Goal: Task Accomplishment & Management: Complete application form

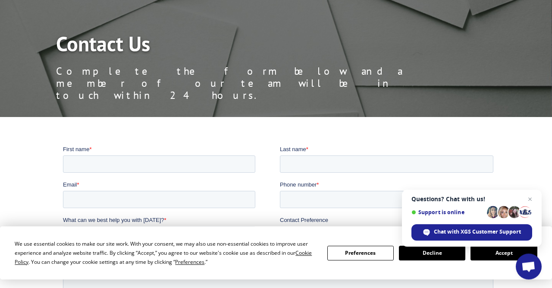
scroll to position [84, 0]
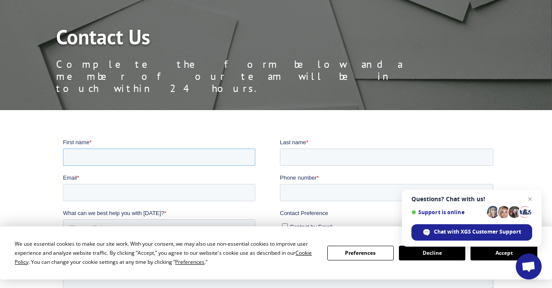
click at [214, 156] on input "First name *" at bounding box center [159, 156] width 192 height 17
type input "[PERSON_NAME]"
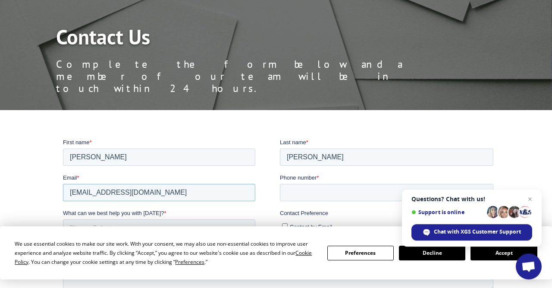
type input "[EMAIL_ADDRESS][DOMAIN_NAME]"
type input "[PHONE_NUMBER]"
click at [63, 219] on select "Please Select Quoting, Opening New Account, or New Business Opportunity Shipmen…" at bounding box center [159, 227] width 192 height 17
select select "Customer Service"
click option "Shipment Information or Account Questions" at bounding box center [63, 138] width 0 height 0
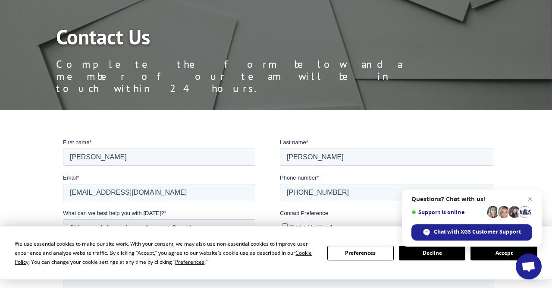
click at [285, 238] on input "Contact by Phone" at bounding box center [285, 237] width 6 height 6
checkbox input "true"
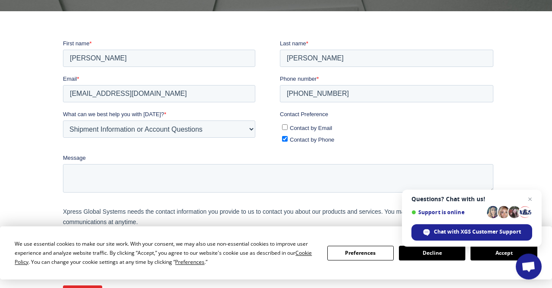
scroll to position [185, 0]
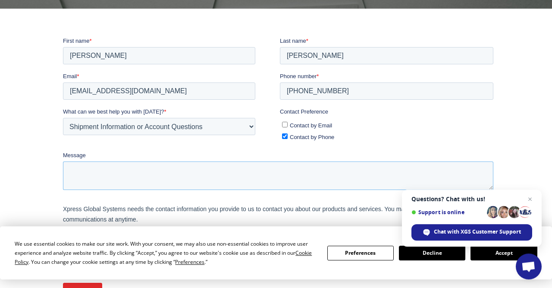
click at [449, 166] on textarea "Message" at bounding box center [278, 175] width 430 height 28
click at [445, 169] on textarea "I need help locat" at bounding box center [278, 175] width 430 height 28
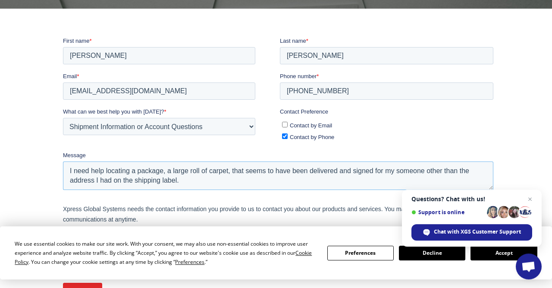
click at [234, 185] on textarea "I need help locating a package, a large roll of carpet, that seems to have been…" at bounding box center [278, 175] width 430 height 28
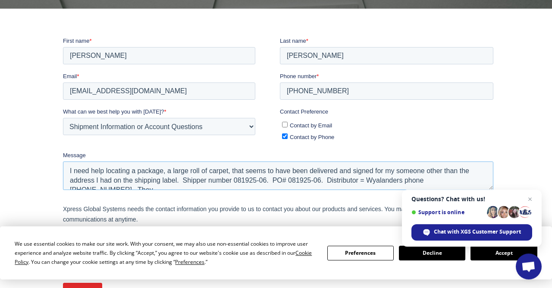
scroll to position [4, 0]
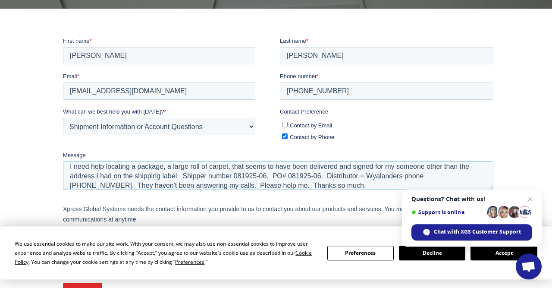
type textarea "I need help locating a package, a large roll of carpet, that seems to have been…"
click at [530, 199] on span "Close chat" at bounding box center [530, 199] width 11 height 11
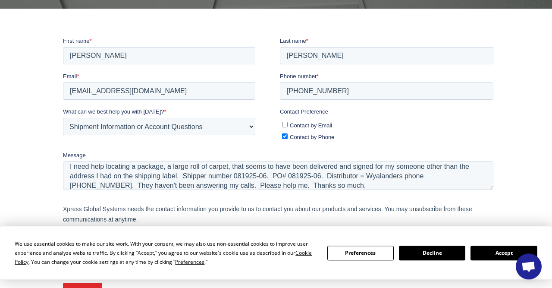
click at [493, 254] on button "Accept" at bounding box center [504, 252] width 66 height 15
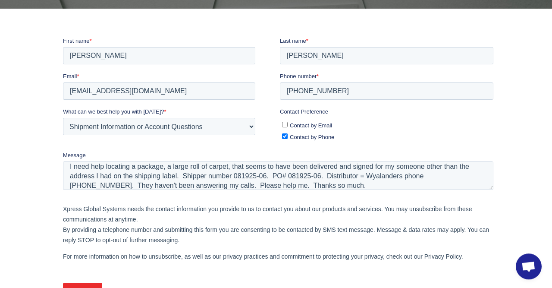
click at [85, 287] on input "Submit" at bounding box center [82, 290] width 39 height 16
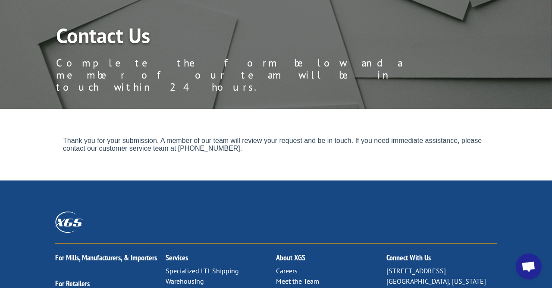
scroll to position [0, 0]
